Goal: Check status: Check status

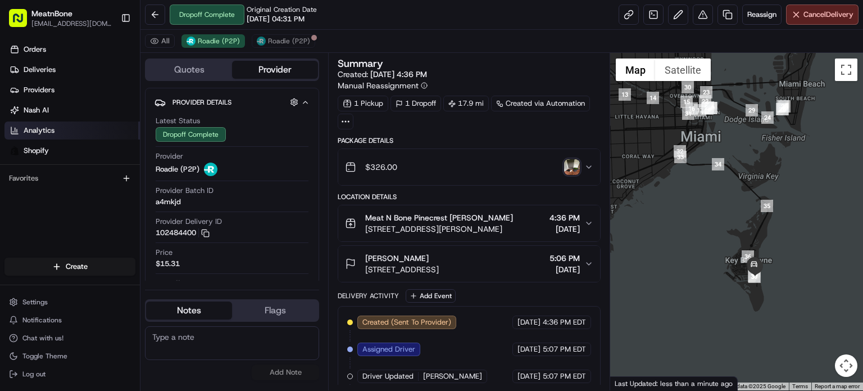
scroll to position [56, 0]
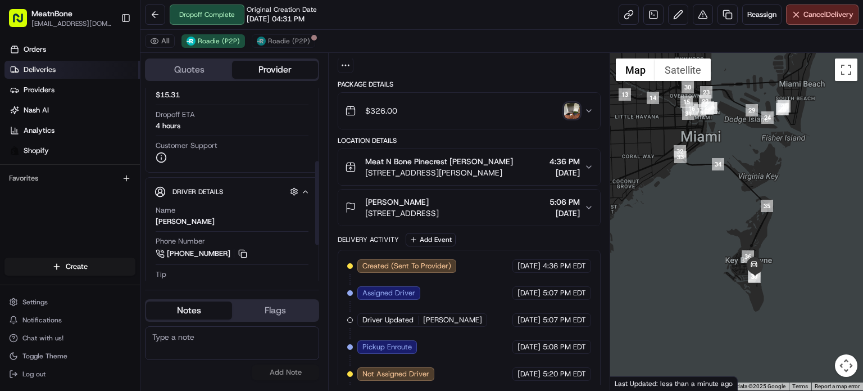
click at [98, 65] on link "Deliveries" at bounding box center [71, 70] width 135 height 18
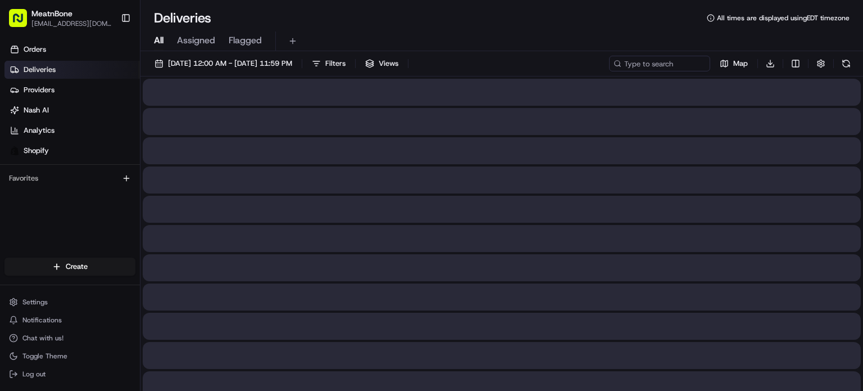
click at [180, 47] on span "Assigned" at bounding box center [196, 40] width 38 height 13
click at [191, 46] on span "Assigned" at bounding box center [196, 40] width 38 height 13
click at [205, 47] on span "Assigned" at bounding box center [196, 40] width 38 height 13
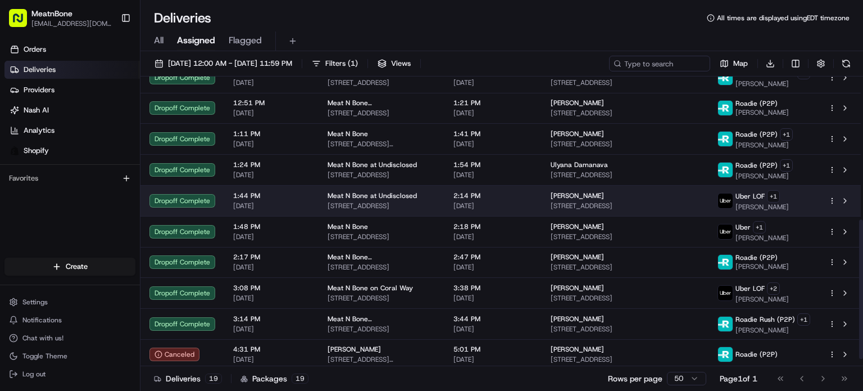
scroll to position [311, 0]
